Goal: Task Accomplishment & Management: Manage account settings

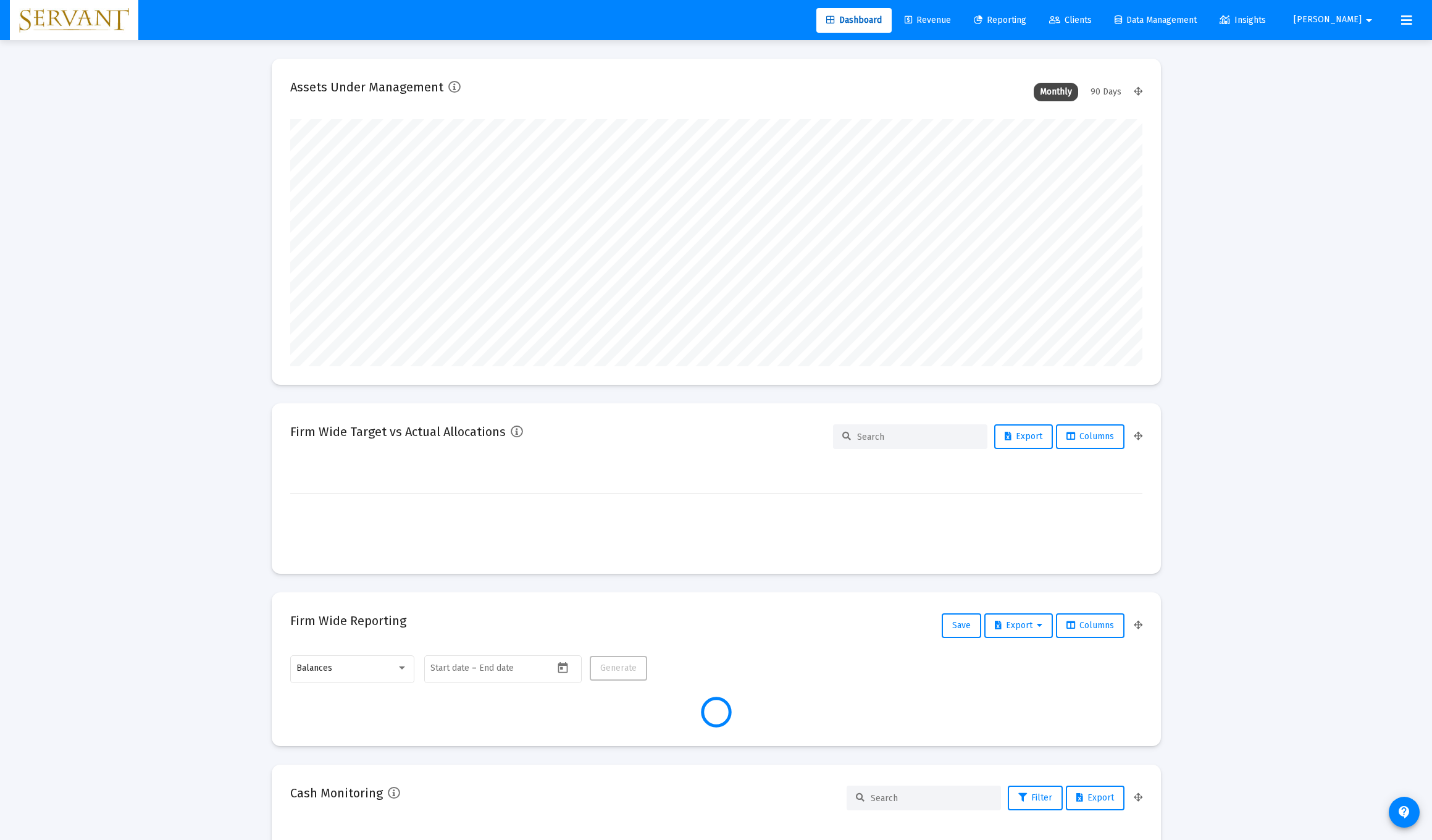
scroll to position [247, 852]
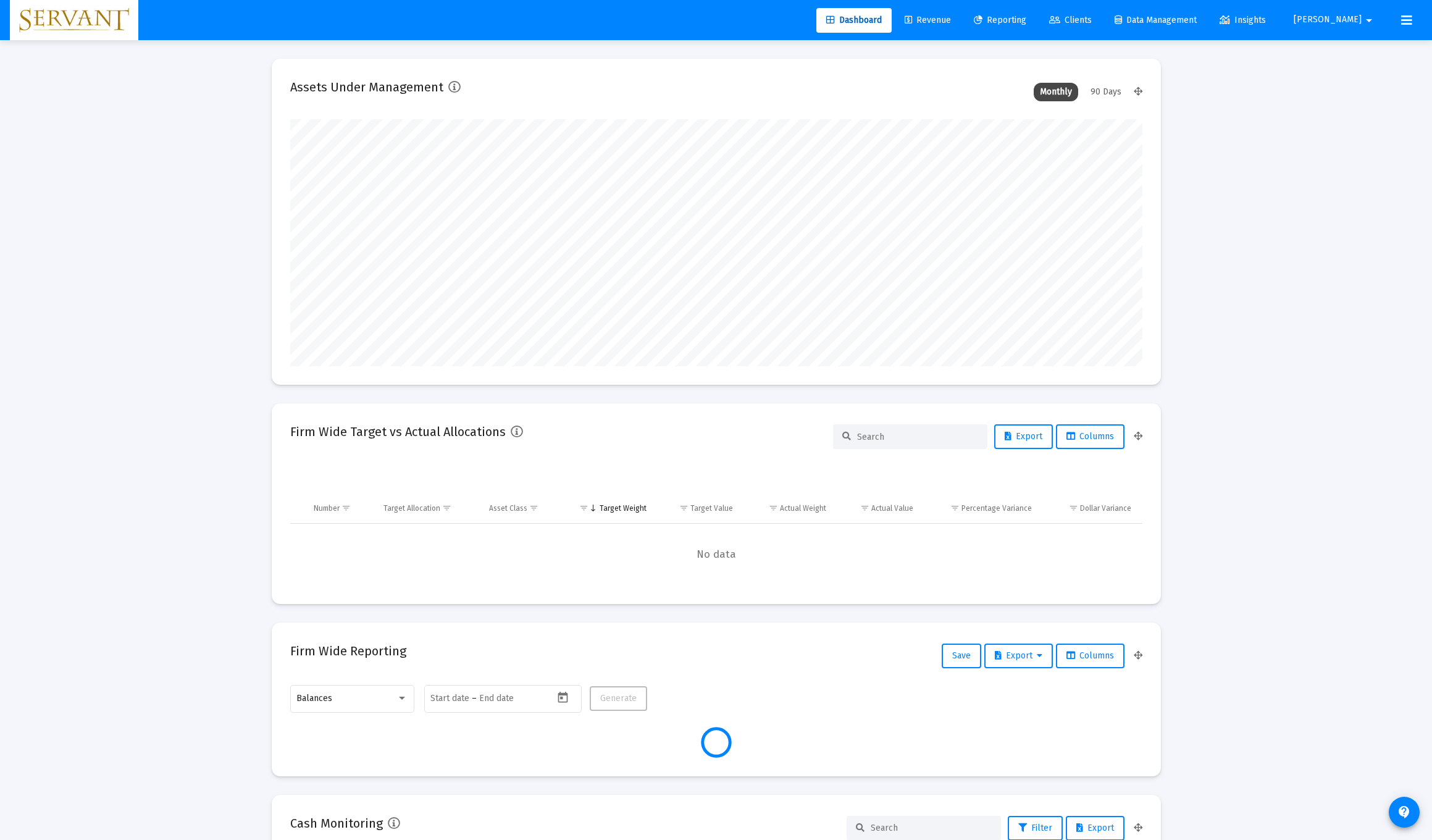
type input "[DATE]"
click at [950, 19] on span "Revenue" at bounding box center [928, 20] width 47 height 11
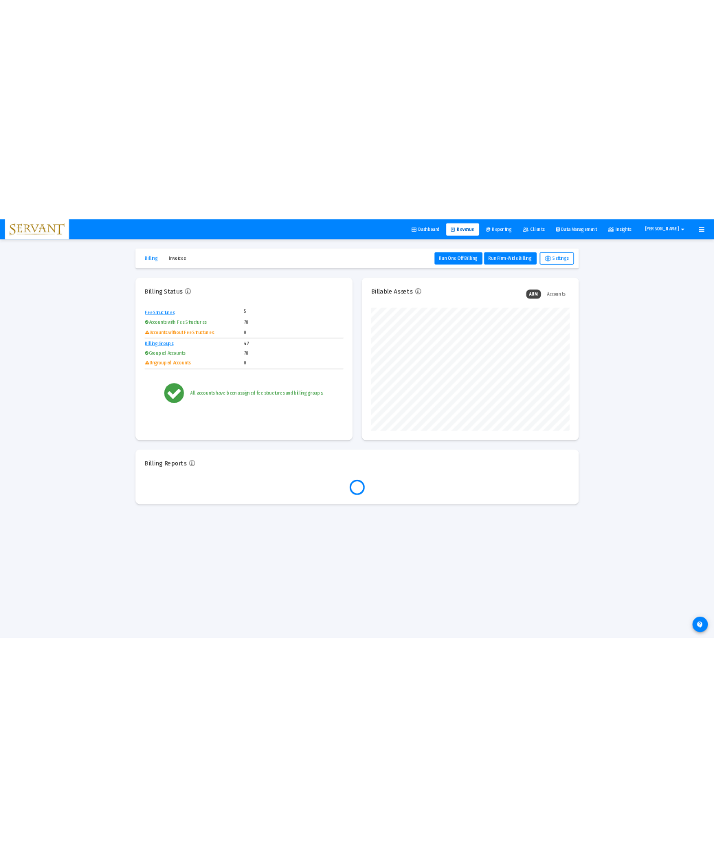
scroll to position [275, 443]
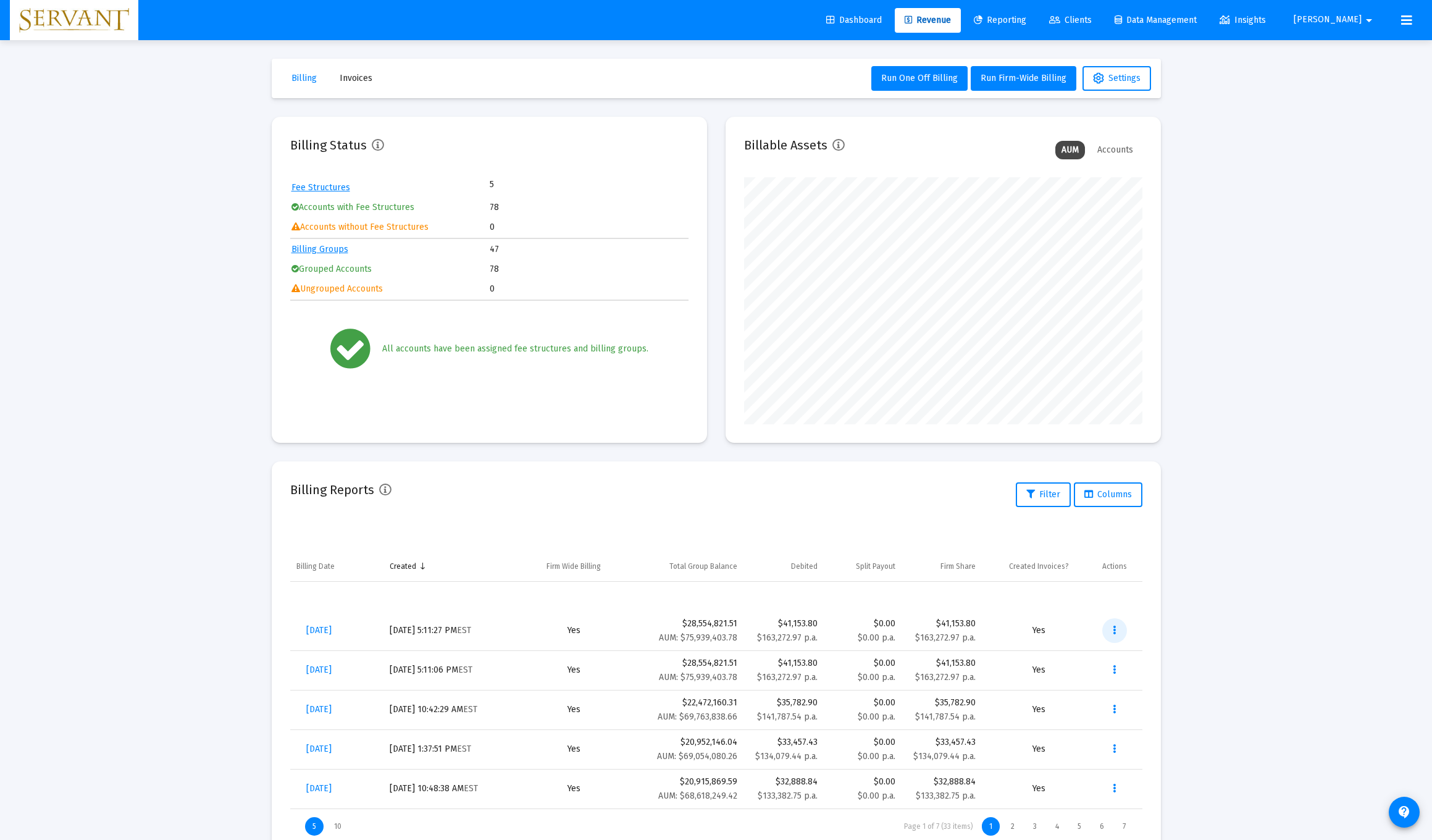
click at [1112, 629] on icon "Data grid" at bounding box center [1113, 630] width 3 height 14
click at [1127, 747] on button "Remove" at bounding box center [1155, 751] width 106 height 30
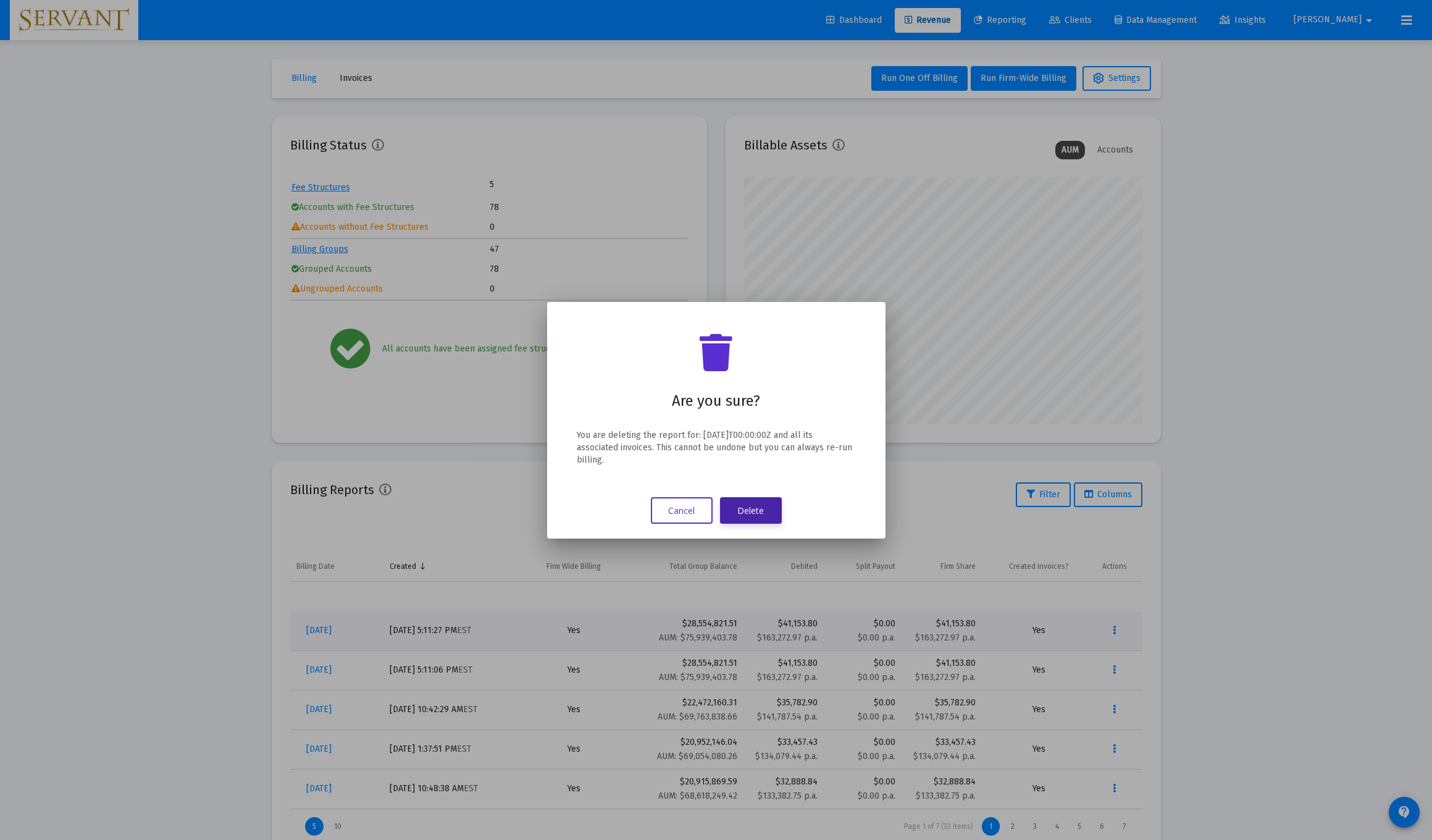
click at [747, 510] on button "Delete" at bounding box center [750, 510] width 62 height 27
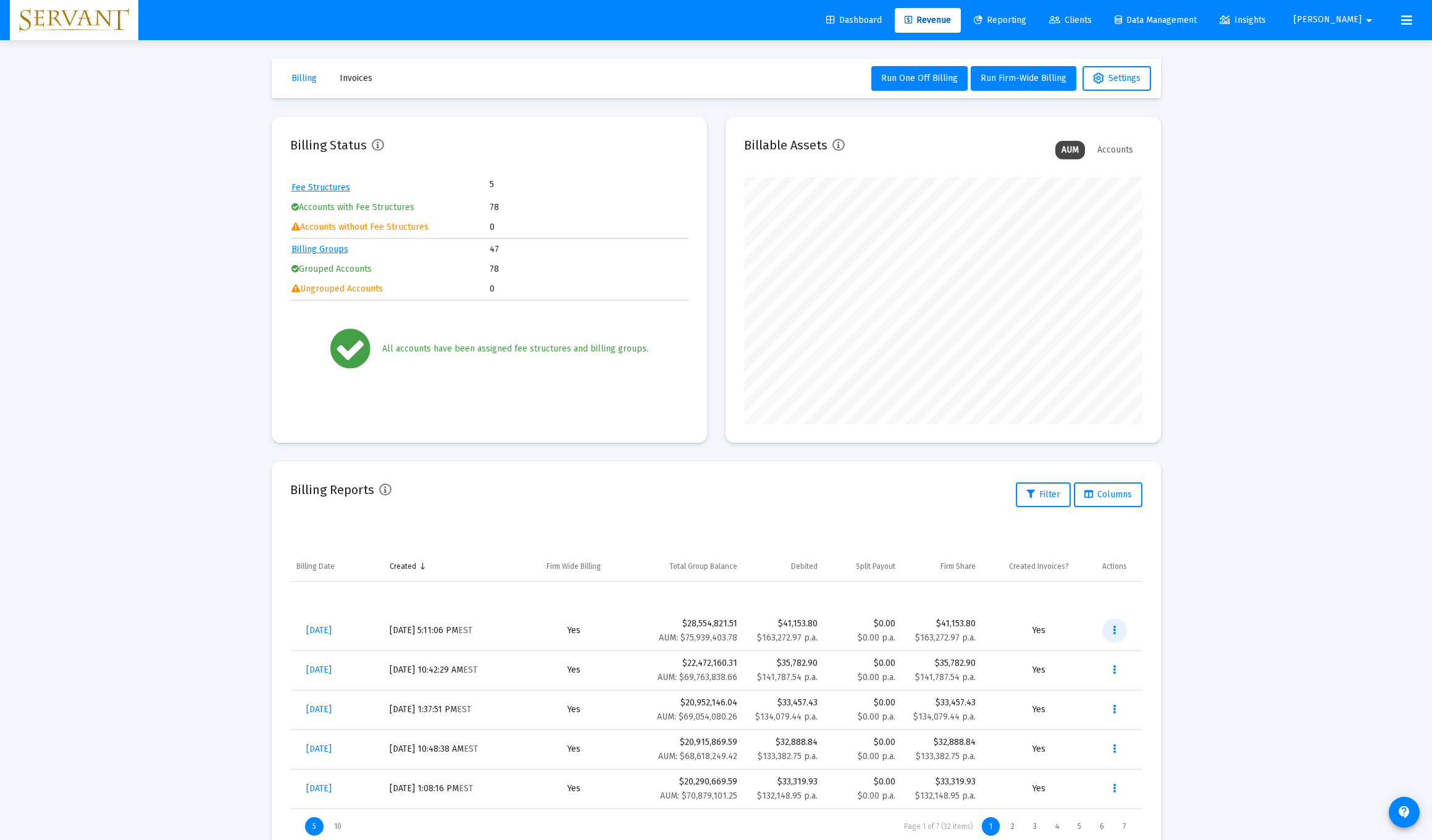
click at [1114, 631] on icon "Data grid" at bounding box center [1113, 630] width 3 height 14
click at [1156, 662] on button "Download Fee Upload" at bounding box center [1155, 662] width 106 height 30
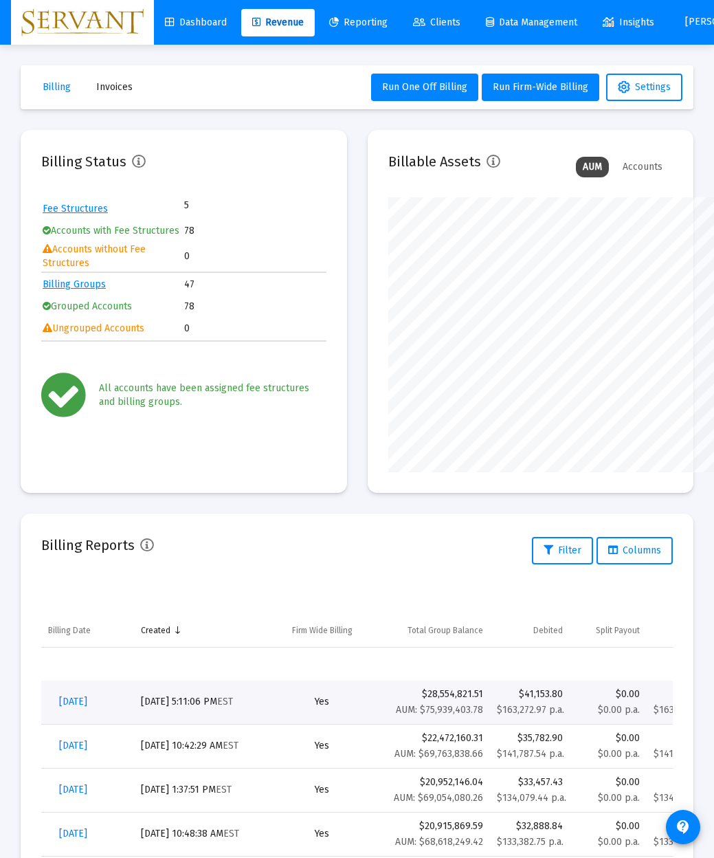
scroll to position [686937, 686927]
